Goal: Entertainment & Leisure: Consume media (video, audio)

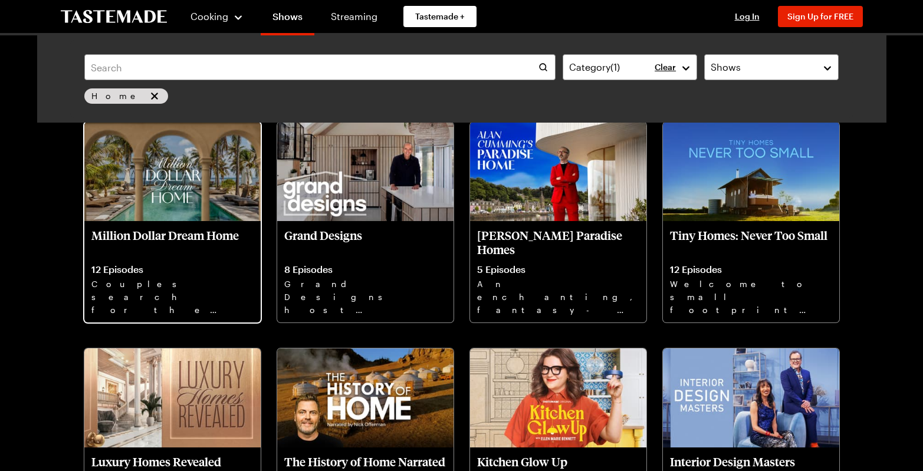
click at [169, 288] on p "Couples search for the perfect luxury home. From bowling alleys to roof-top poo…" at bounding box center [172, 297] width 162 height 38
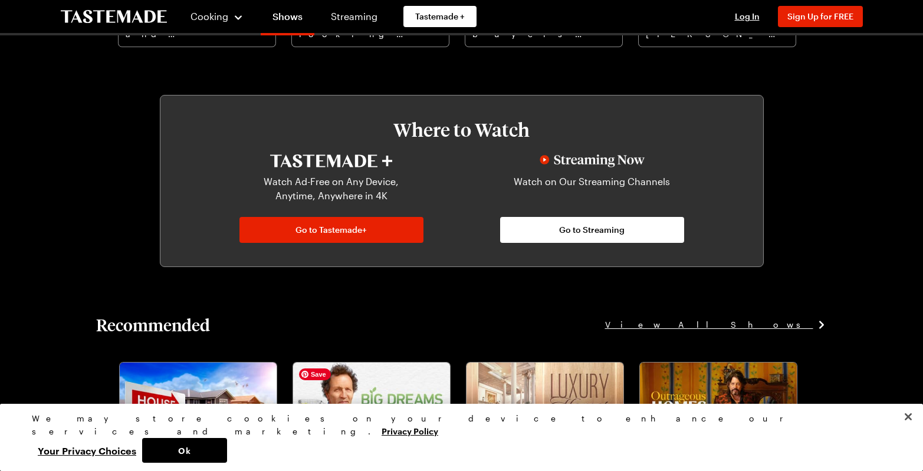
scroll to position [614, 0]
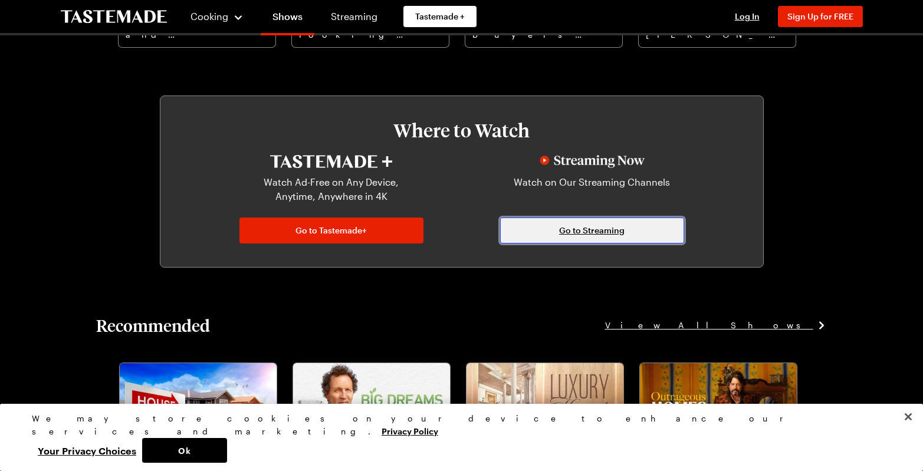
click at [565, 235] on span "Go to Streaming" at bounding box center [591, 231] width 65 height 12
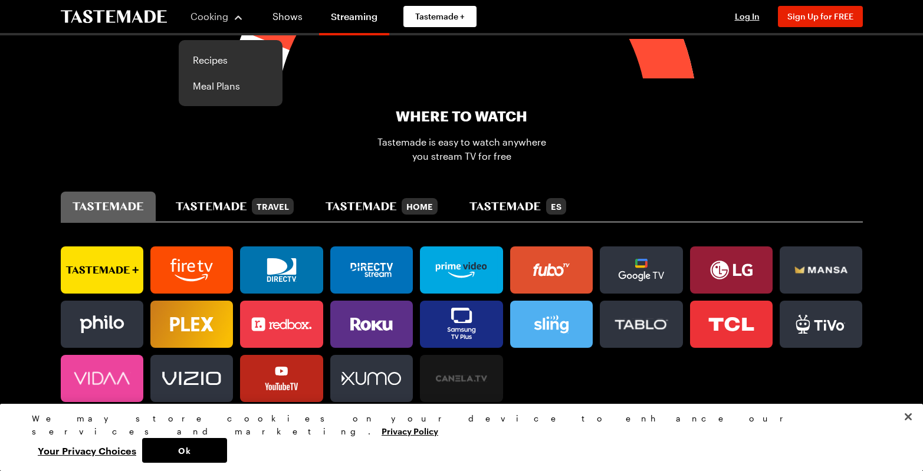
scroll to position [670, 0]
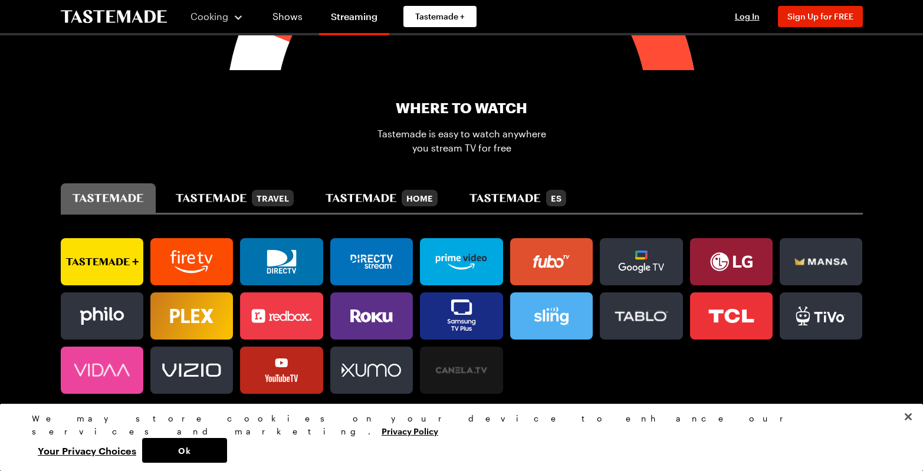
click at [287, 378] on link at bounding box center [281, 370] width 83 height 47
click at [378, 195] on icon "tastemade home" at bounding box center [361, 198] width 71 height 8
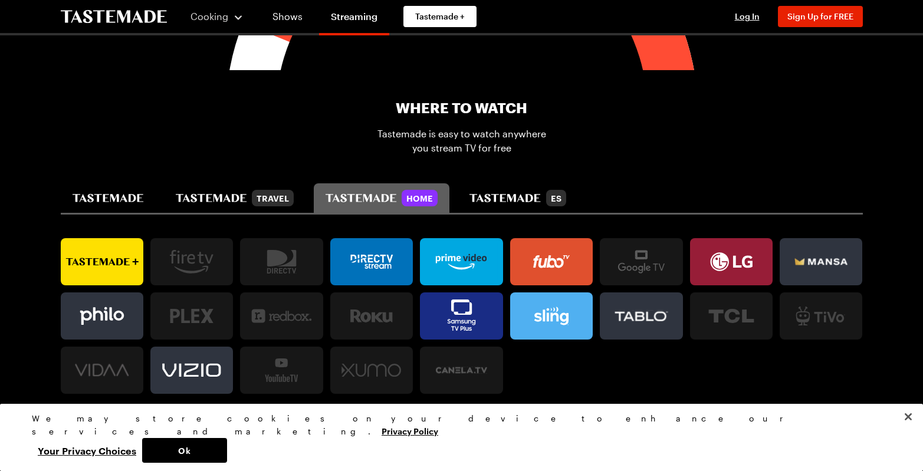
click at [385, 194] on icon "tastemade home" at bounding box center [361, 198] width 71 height 8
click at [93, 266] on icon at bounding box center [102, 262] width 83 height 24
